Goal: Complete application form

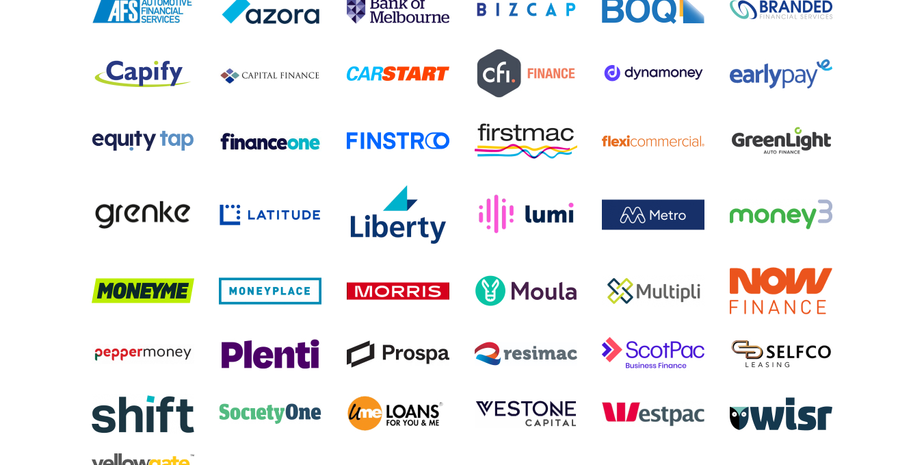
scroll to position [2692, 0]
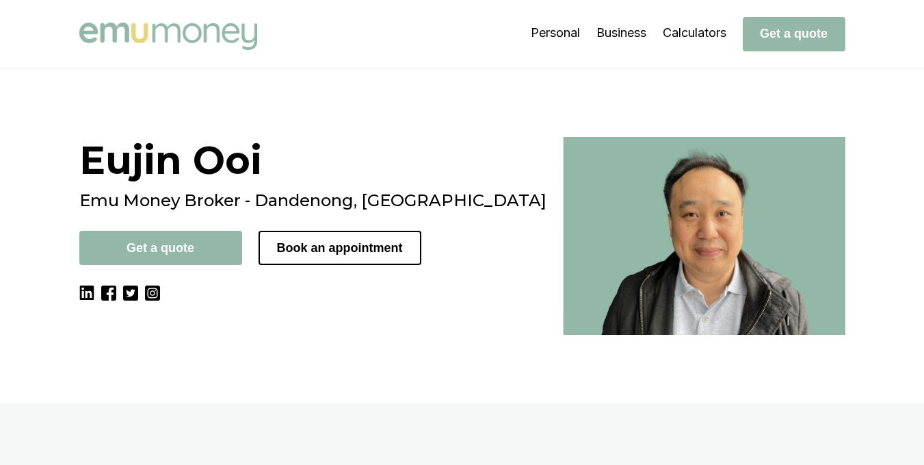
scroll to position [114, 0]
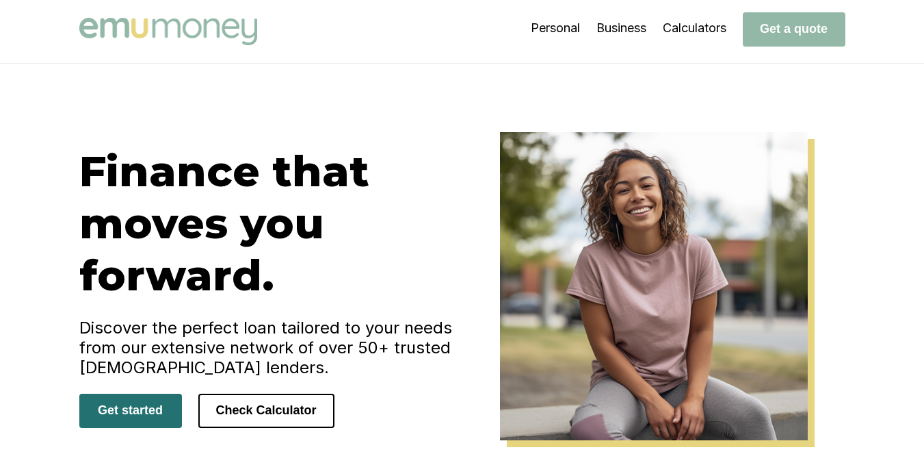
click at [157, 418] on button "Get started" at bounding box center [130, 410] width 103 height 34
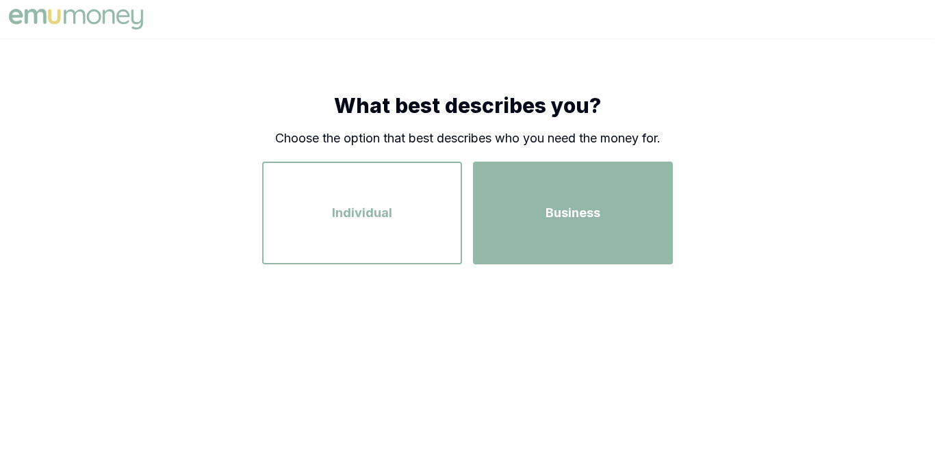
click at [497, 222] on div "Business" at bounding box center [572, 213] width 175 height 78
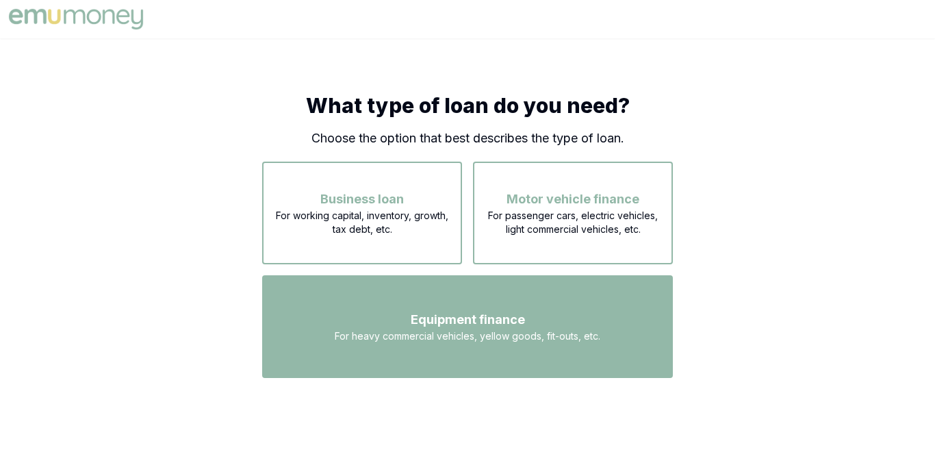
click at [434, 306] on div "Equipment finance For heavy commercial vehicles, yellow goods, fit-outs, etc." at bounding box center [467, 326] width 386 height 78
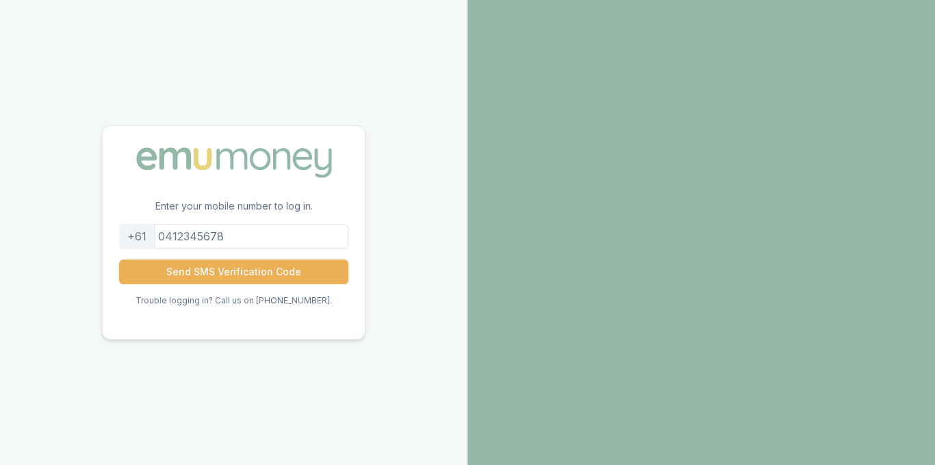
click at [233, 237] on input "tel" at bounding box center [233, 236] width 229 height 25
click at [119, 259] on button "Send SMS Verification Code" at bounding box center [233, 271] width 229 height 25
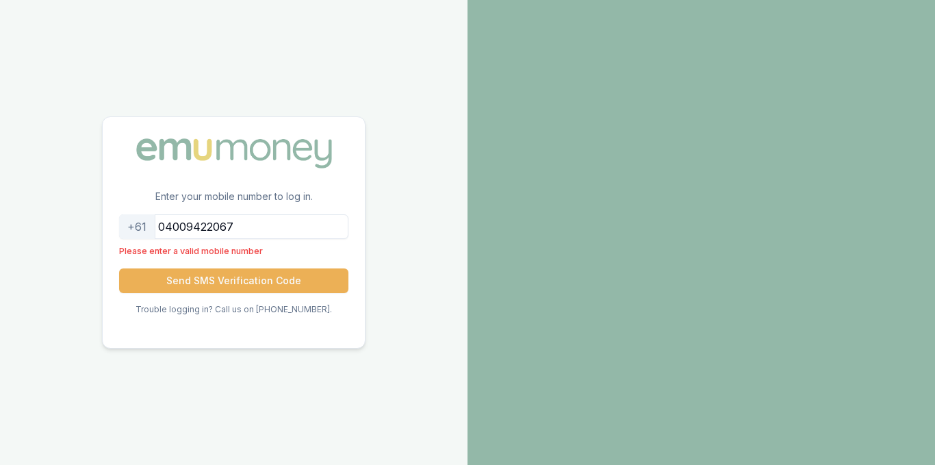
click at [119, 268] on button "Send SMS Verification Code" at bounding box center [233, 280] width 229 height 25
click at [240, 285] on button "Send SMS Verification Code" at bounding box center [233, 280] width 229 height 25
click at [270, 233] on input "04009422067" at bounding box center [233, 226] width 229 height 25
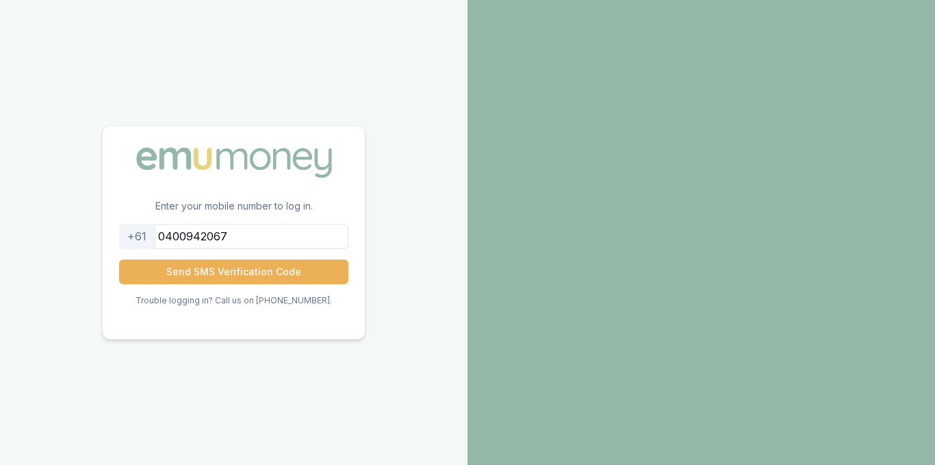
type input "0400942067"
click at [119, 259] on button "Send SMS Verification Code" at bounding box center [233, 271] width 229 height 25
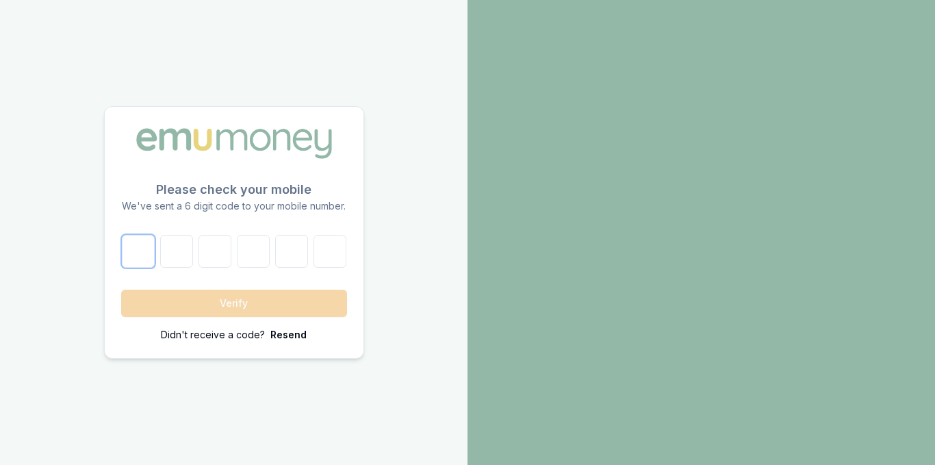
click at [127, 252] on input "number" at bounding box center [138, 251] width 33 height 33
type input "2"
type input "1"
type input "5"
type input "1"
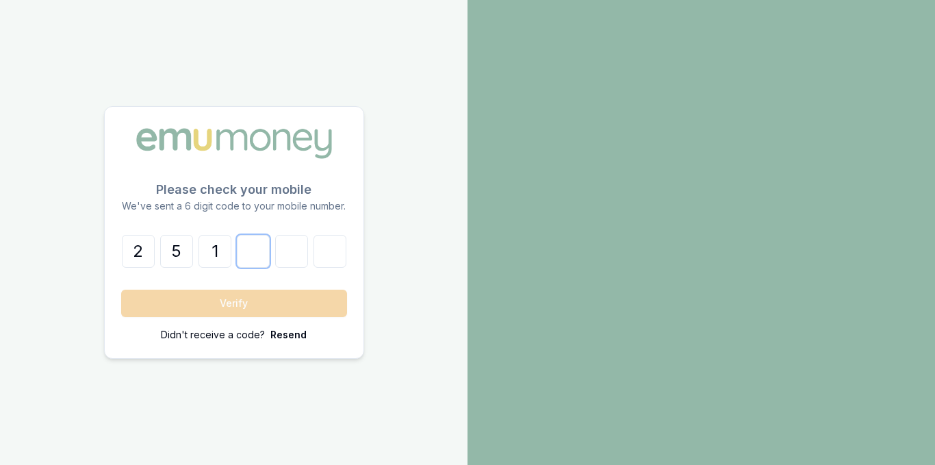
type input "6"
type input "7"
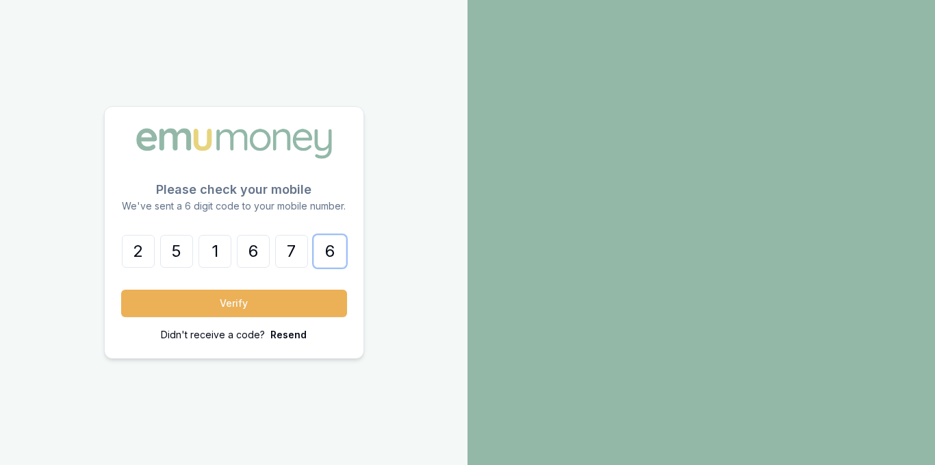
type input "6"
click at [121, 289] on button "Verify" at bounding box center [234, 302] width 226 height 27
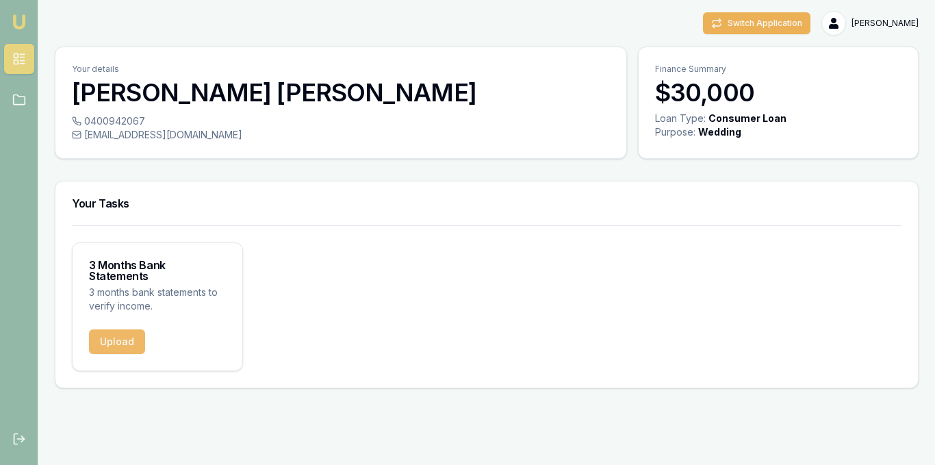
click at [131, 329] on button "Upload" at bounding box center [117, 341] width 56 height 25
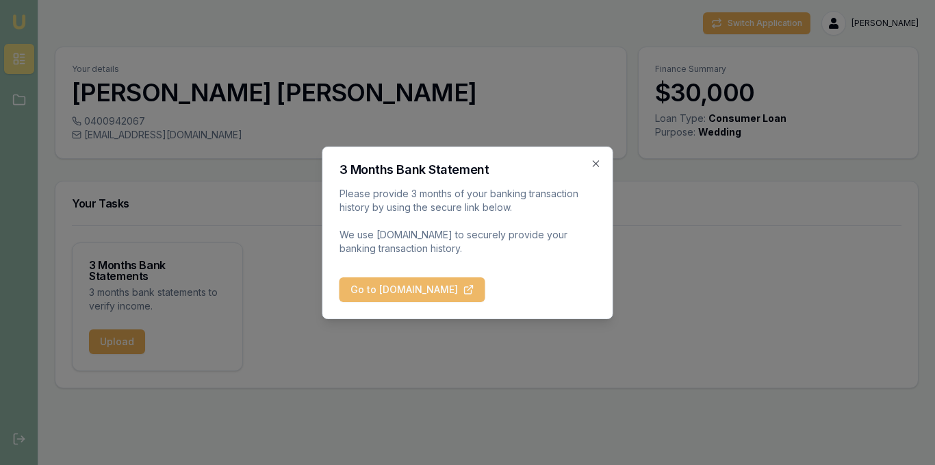
click at [400, 292] on button "Go to [DOMAIN_NAME]" at bounding box center [412, 289] width 146 height 25
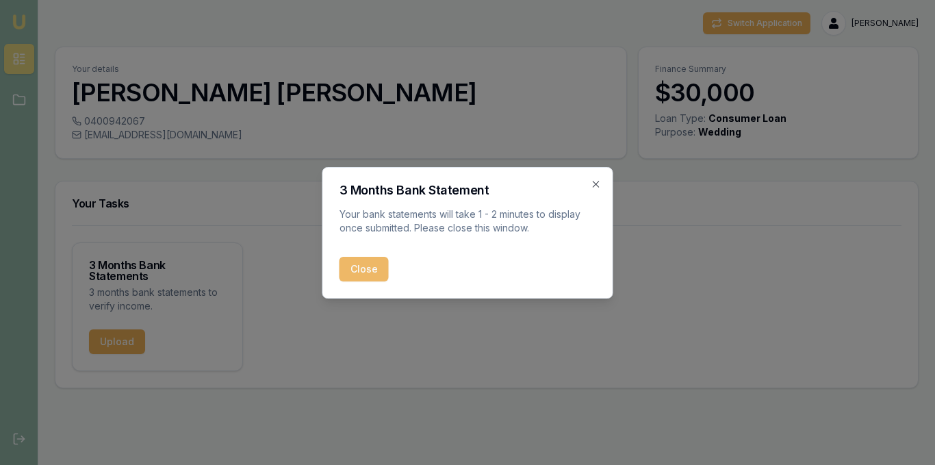
click at [361, 276] on button "Close" at bounding box center [363, 269] width 49 height 25
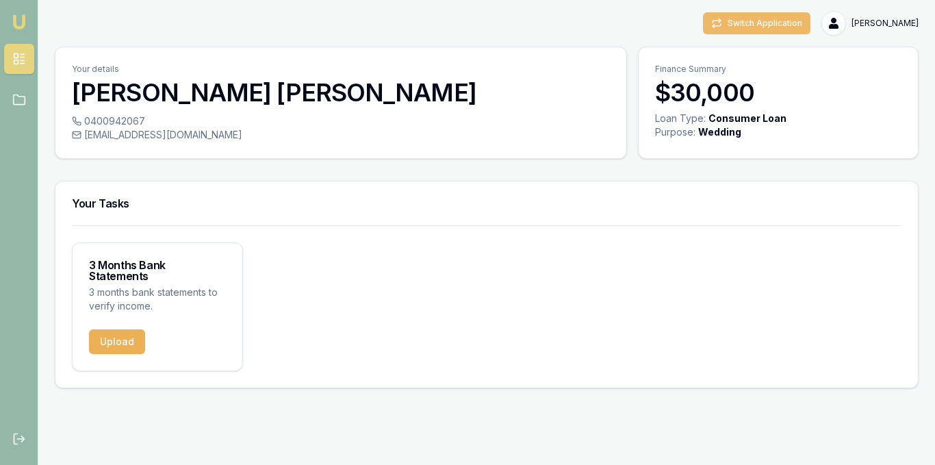
click at [753, 25] on button "Switch Application" at bounding box center [756, 23] width 107 height 22
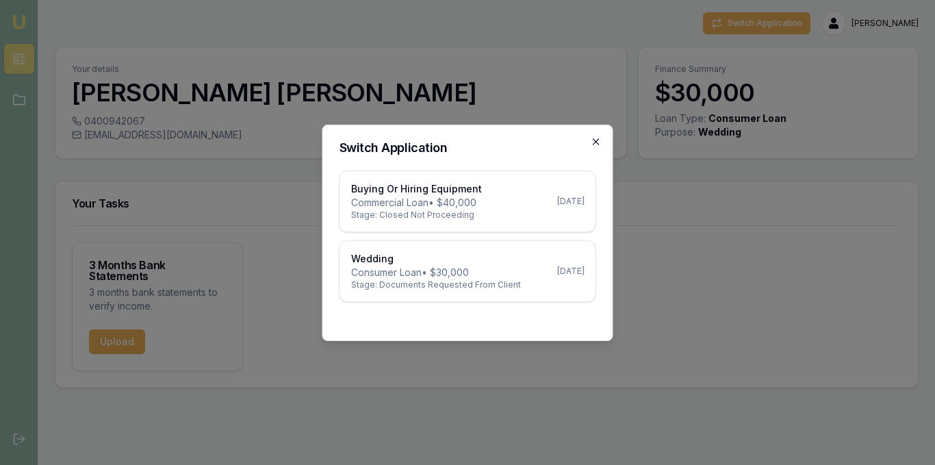
click at [599, 142] on icon "button" at bounding box center [595, 141] width 11 height 11
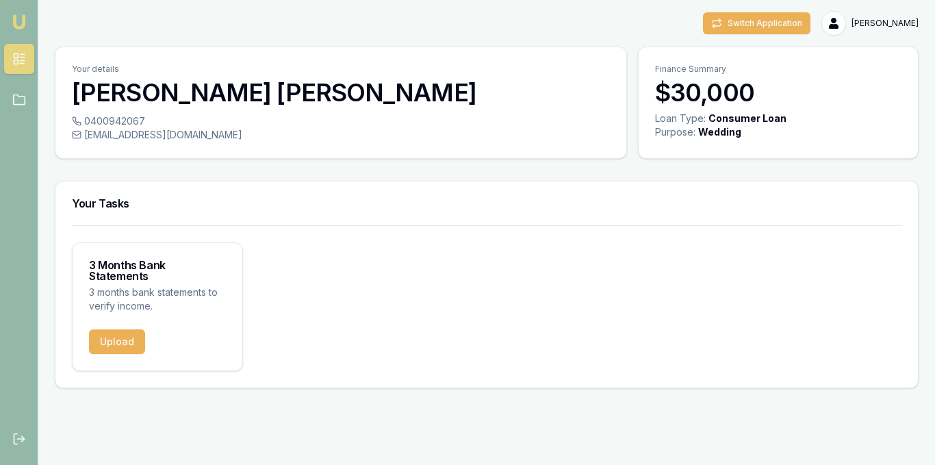
click at [27, 69] on link at bounding box center [19, 59] width 30 height 30
click at [20, 26] on img at bounding box center [19, 22] width 16 height 16
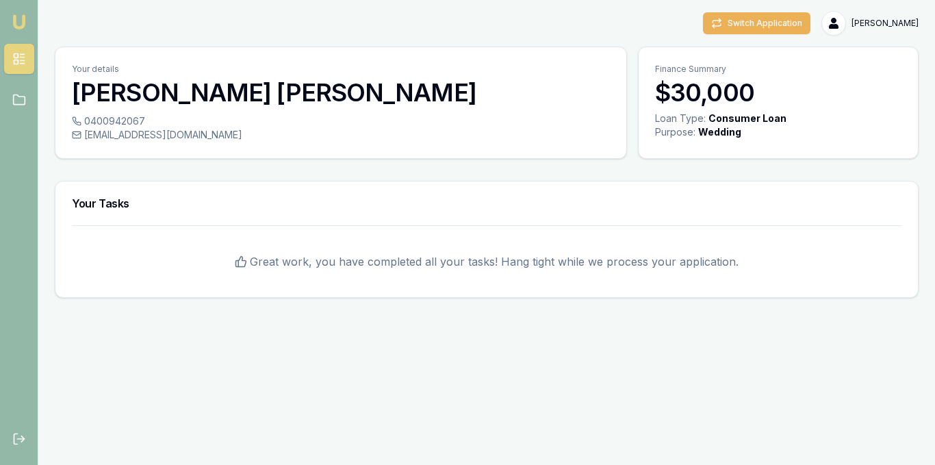
click at [12, 60] on icon at bounding box center [19, 59] width 14 height 14
click at [5, 101] on link at bounding box center [19, 100] width 30 height 30
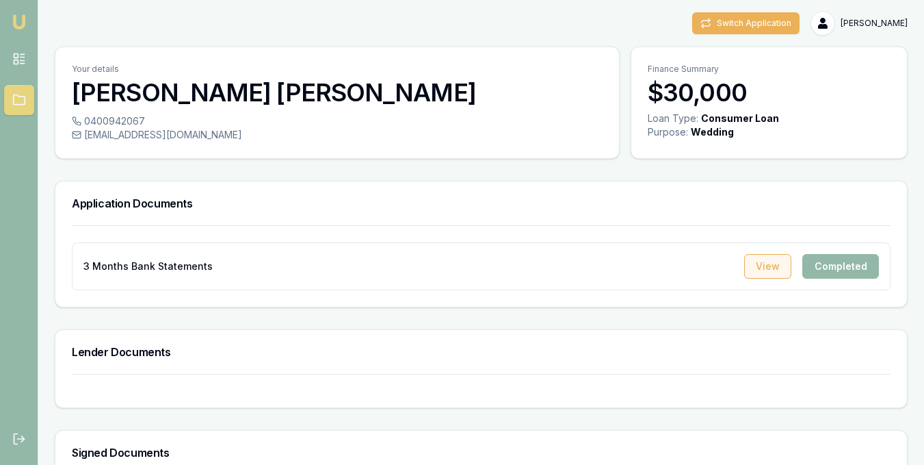
click at [784, 263] on button "View" at bounding box center [767, 266] width 47 height 25
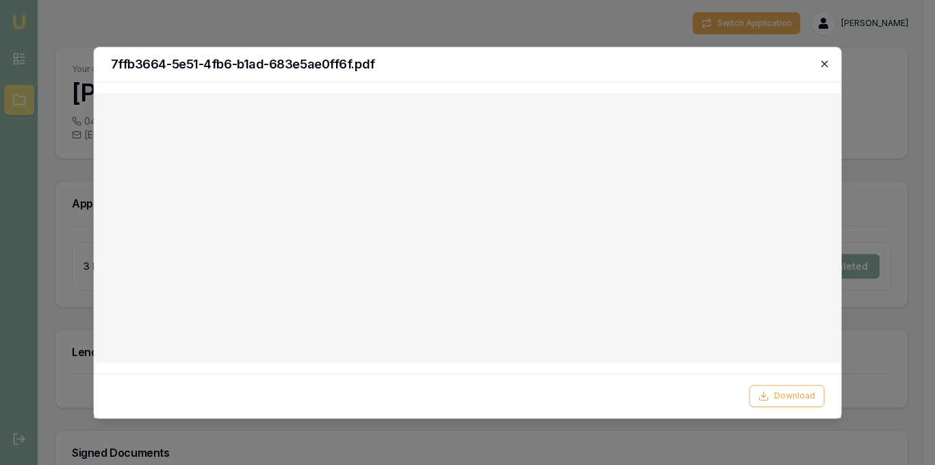
click at [826, 66] on icon "button" at bounding box center [824, 63] width 6 height 6
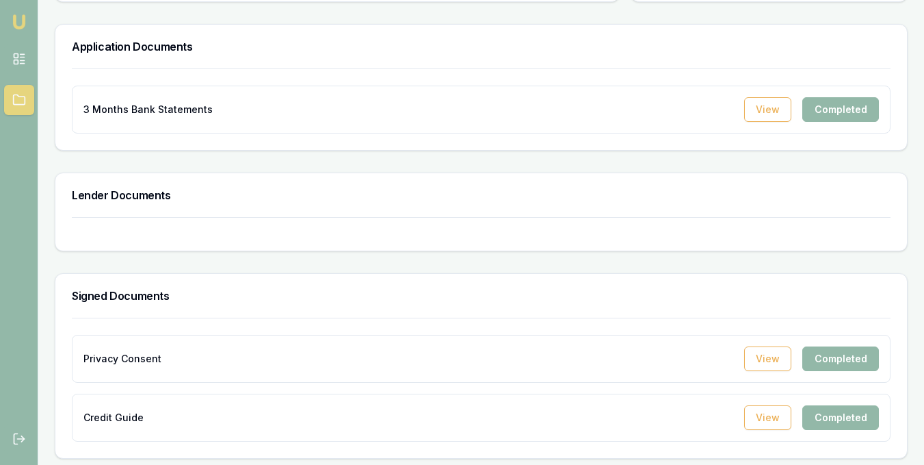
scroll to position [161, 0]
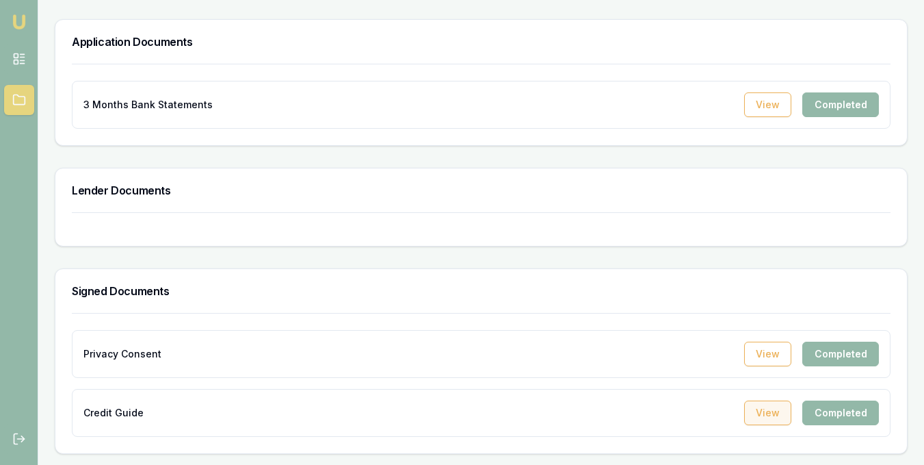
click at [784, 409] on button "View" at bounding box center [767, 412] width 47 height 25
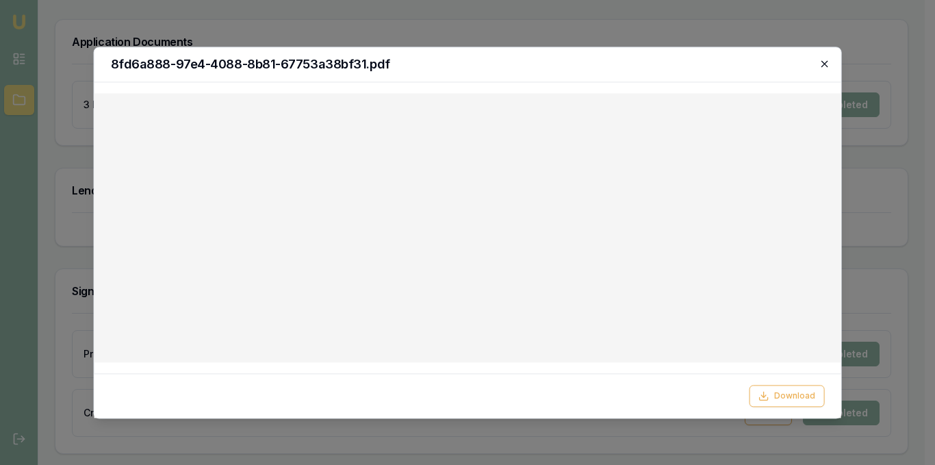
click at [828, 60] on icon "button" at bounding box center [823, 63] width 11 height 11
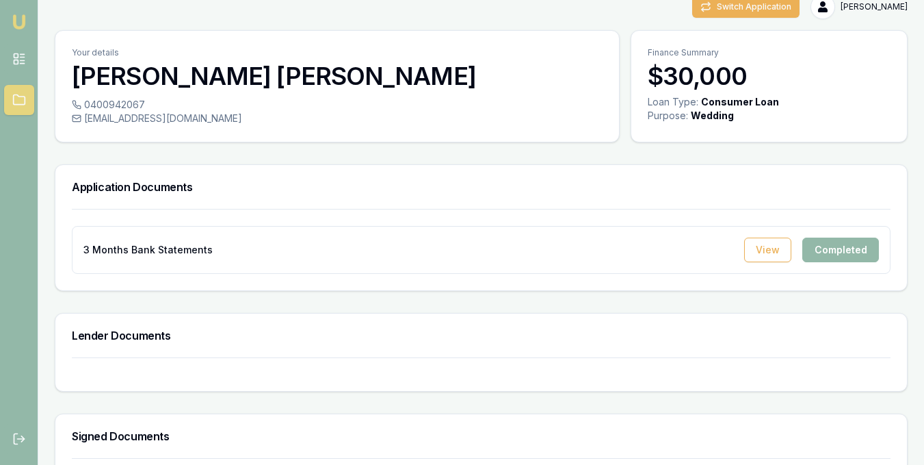
scroll to position [0, 0]
